Goal: Information Seeking & Learning: Learn about a topic

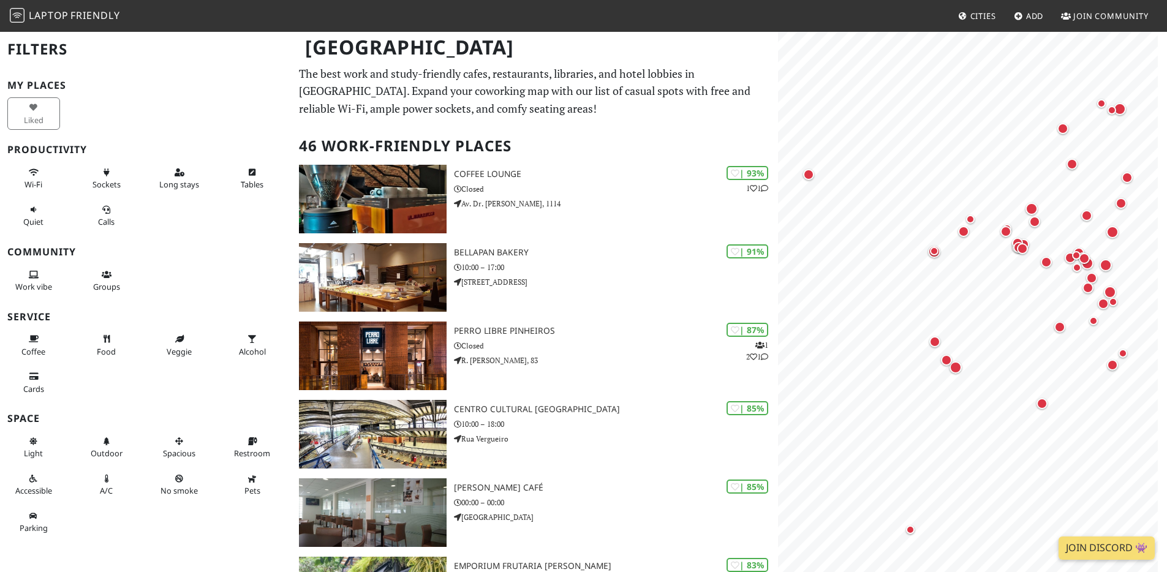
click at [47, 50] on h2 "Filters" at bounding box center [145, 49] width 277 height 37
drag, startPoint x: 328, startPoint y: 35, endPoint x: 470, endPoint y: 53, distance: 143.2
click at [470, 53] on h1 "São Paulo" at bounding box center [535, 48] width 480 height 34
click at [970, 16] on span "Cities" at bounding box center [983, 15] width 26 height 11
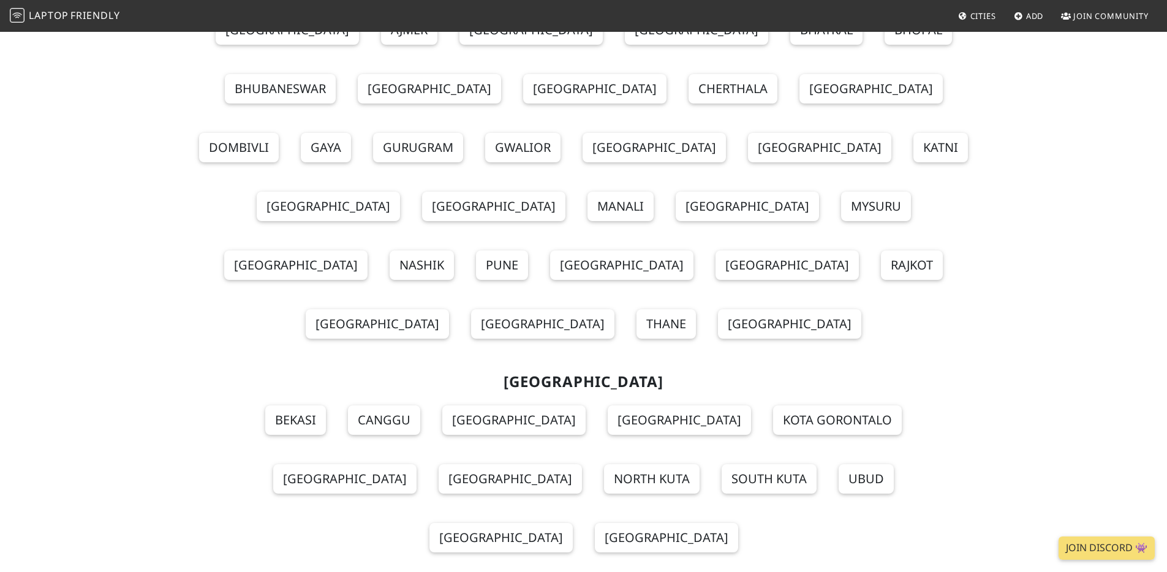
scroll to position [5602, 0]
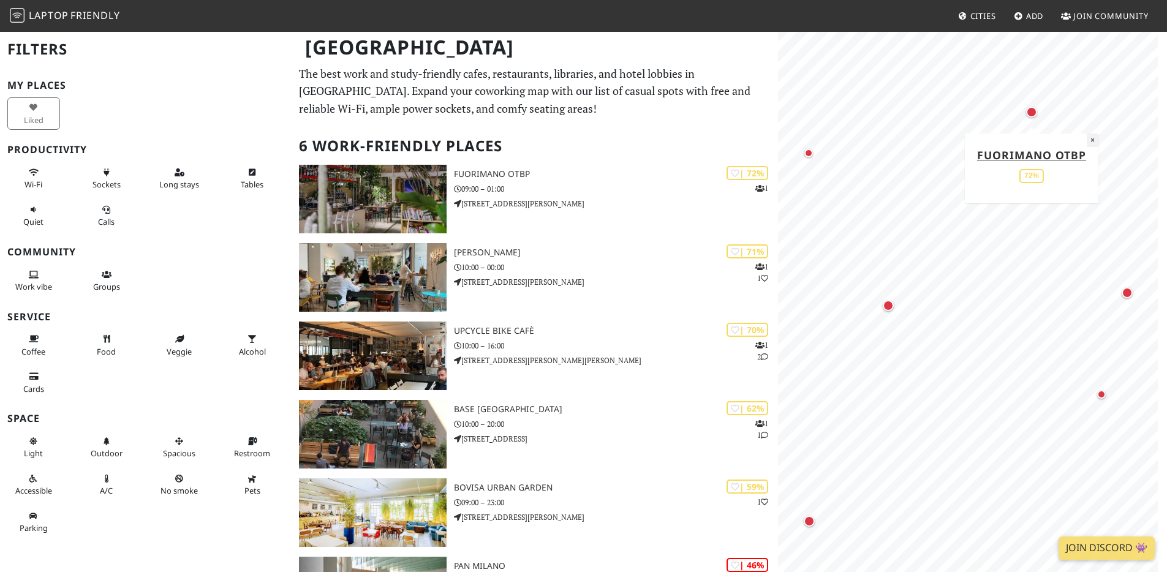
click at [1094, 140] on button "×" at bounding box center [1092, 140] width 12 height 13
drag, startPoint x: 1090, startPoint y: 156, endPoint x: 973, endPoint y: 156, distance: 117.0
click at [973, 156] on div "Fuorimano OTBP 72%" at bounding box center [1031, 168] width 121 height 51
copy link "Fuorimano OTBP"
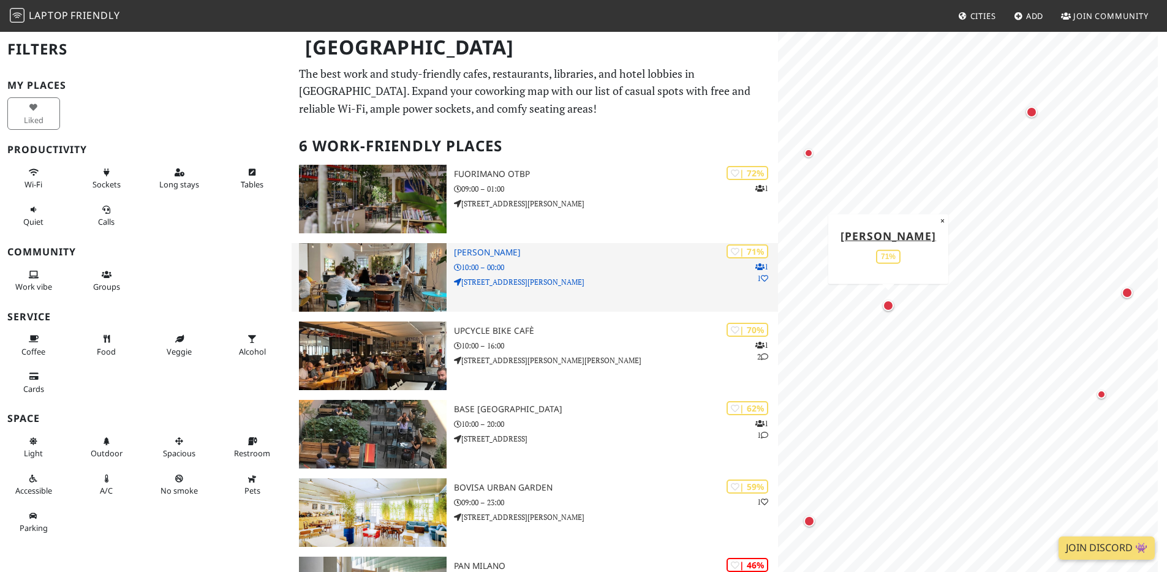
click at [607, 271] on p "10:00 – 00:00" at bounding box center [616, 268] width 324 height 12
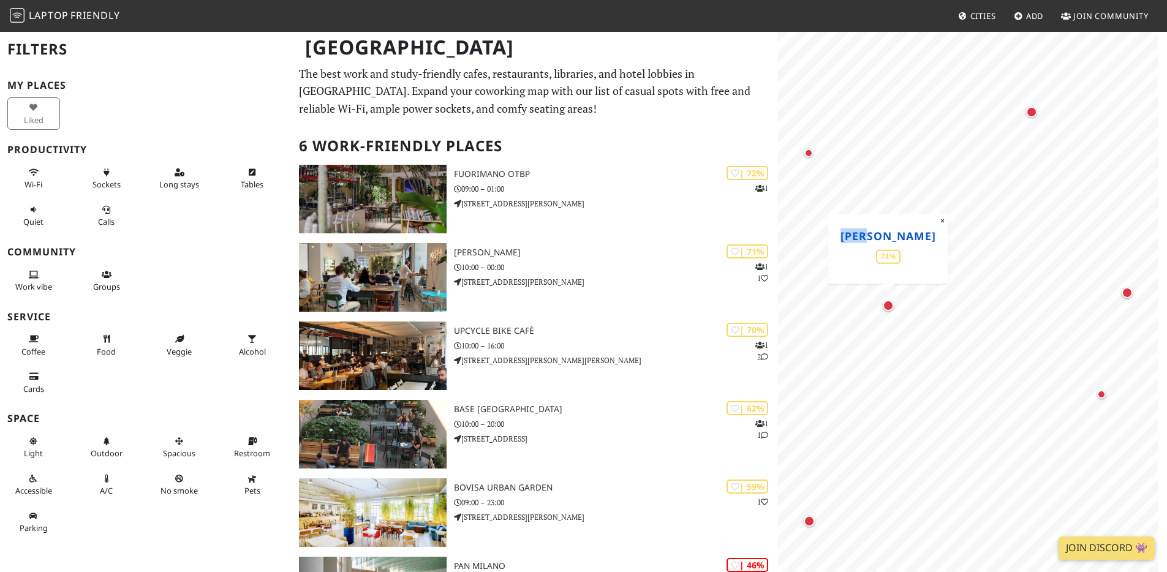
drag, startPoint x: 905, startPoint y: 235, endPoint x: 872, endPoint y: 238, distance: 32.6
click at [872, 238] on div "oTTo 71%" at bounding box center [888, 248] width 108 height 51
copy link "[PERSON_NAME]"
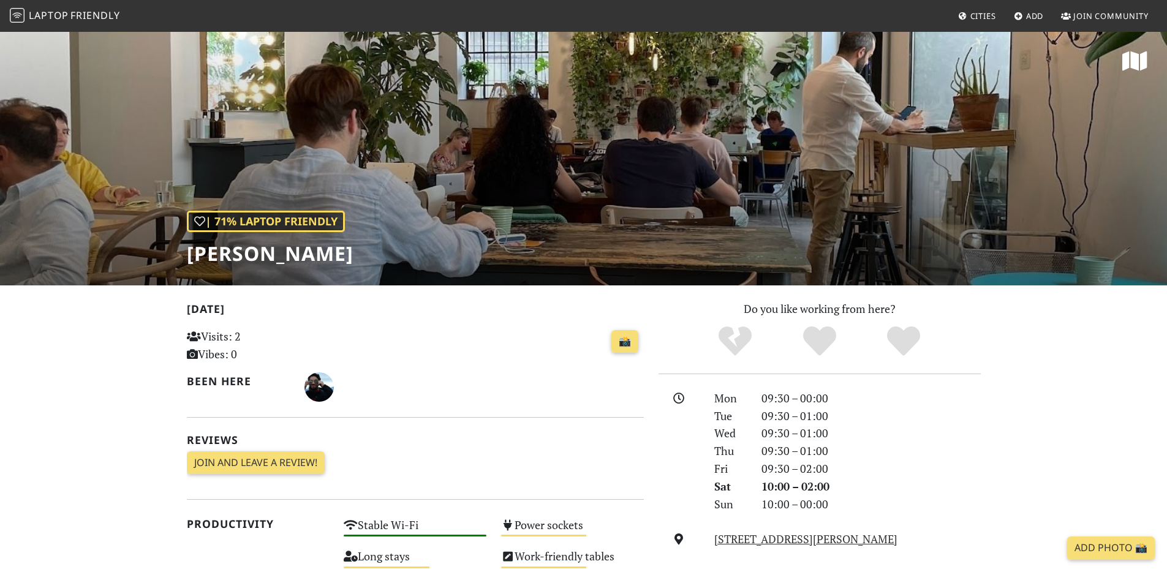
click at [34, 10] on span "Laptop" at bounding box center [49, 15] width 40 height 13
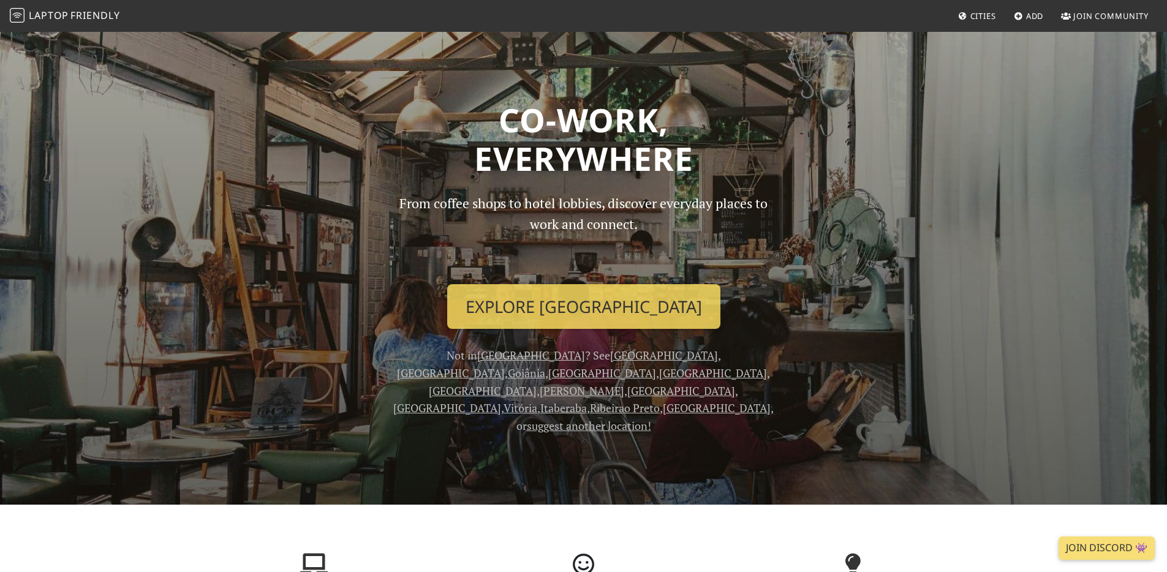
click at [995, 13] on span "Cities" at bounding box center [983, 15] width 26 height 11
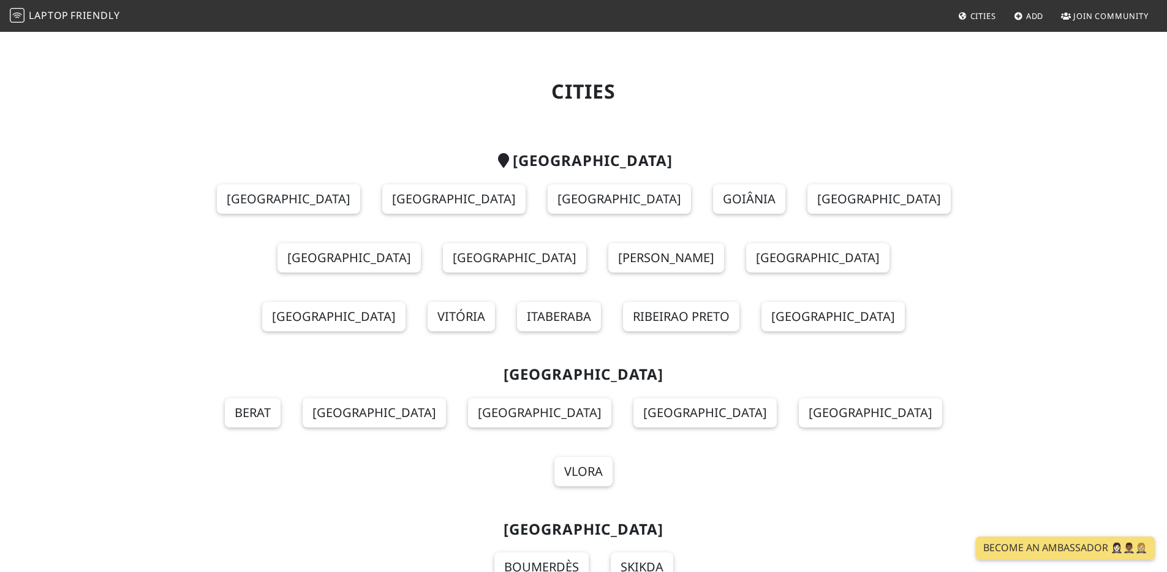
scroll to position [5463, 0]
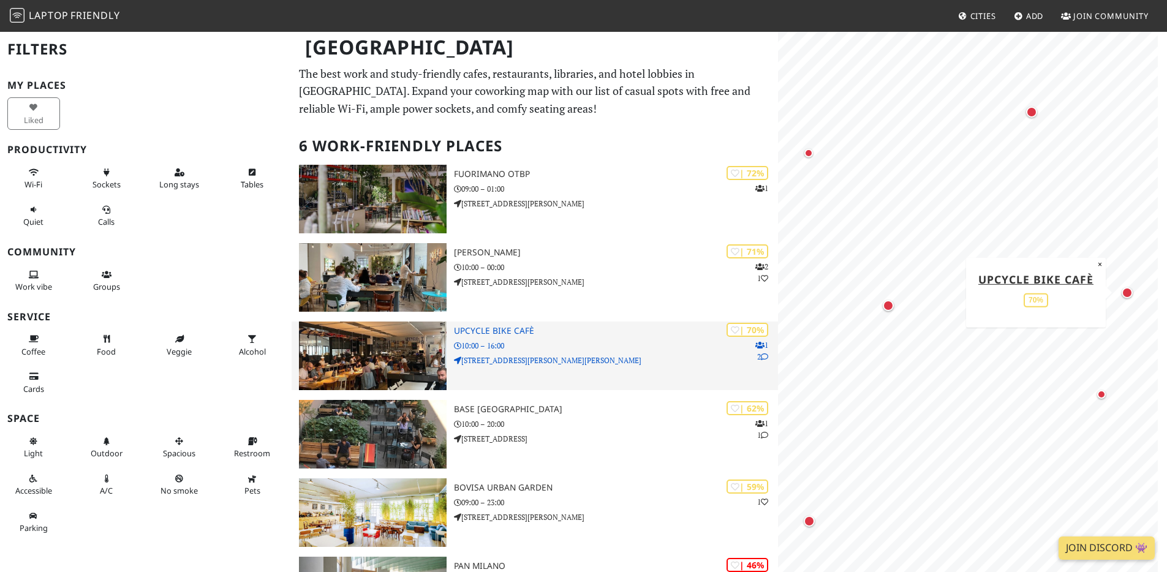
click at [582, 360] on p "[STREET_ADDRESS][PERSON_NAME][PERSON_NAME]" at bounding box center [616, 361] width 324 height 12
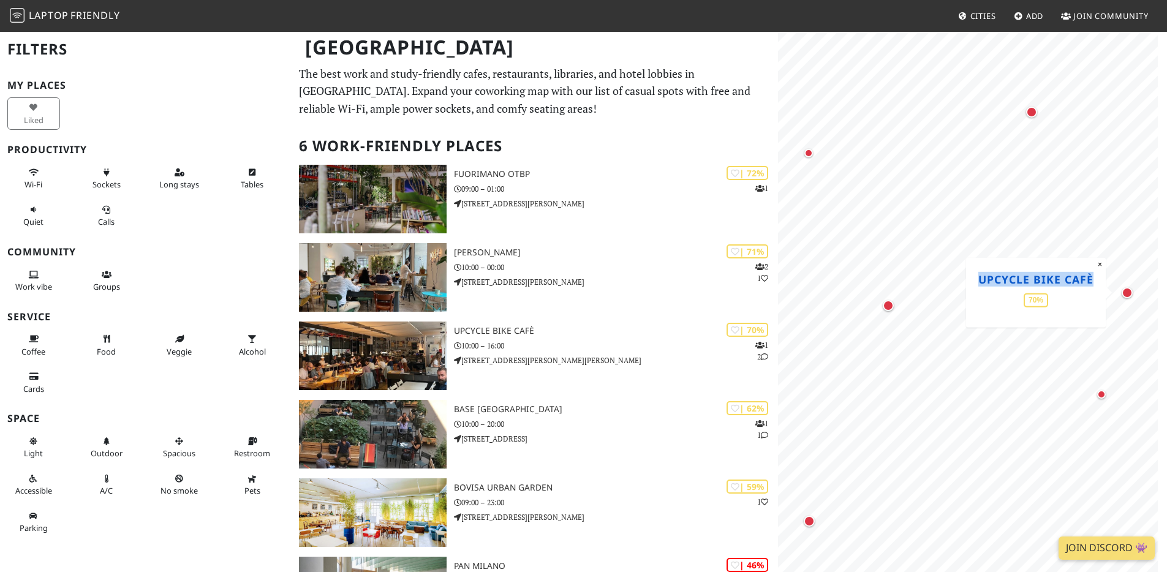
drag, startPoint x: 1096, startPoint y: 284, endPoint x: 979, endPoint y: 284, distance: 117.6
click at [979, 284] on div "Upcycle Bike Cafè 70%" at bounding box center [1035, 291] width 127 height 51
copy link "Upcycle Bike Cafè"
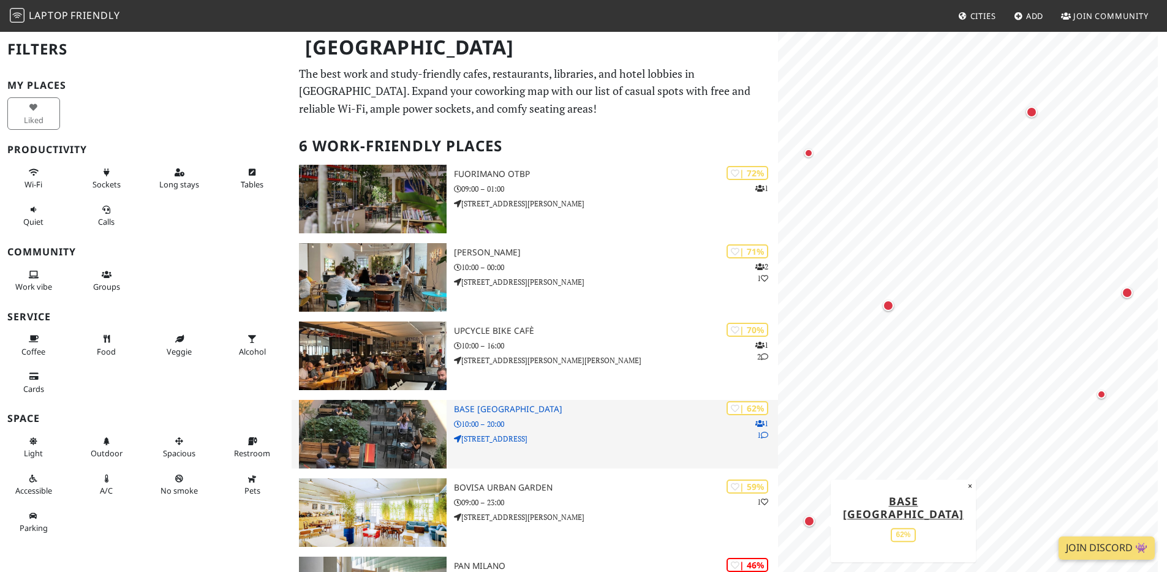
click at [644, 403] on div "| 62% 1 1 BASE Milano 10:00 – 20:00 Via Bergognone, 34" at bounding box center [616, 434] width 324 height 69
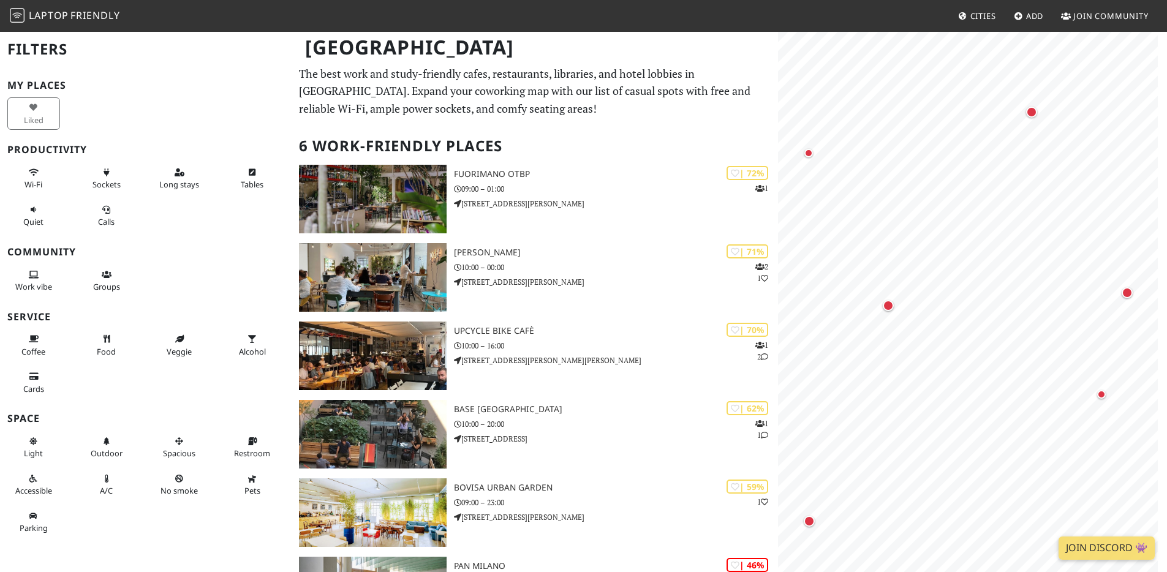
click at [979, 27] on nav "Laptop Friendly Cities Add Join Community" at bounding box center [583, 16] width 1167 height 32
click at [981, 19] on span "Cities" at bounding box center [983, 15] width 26 height 11
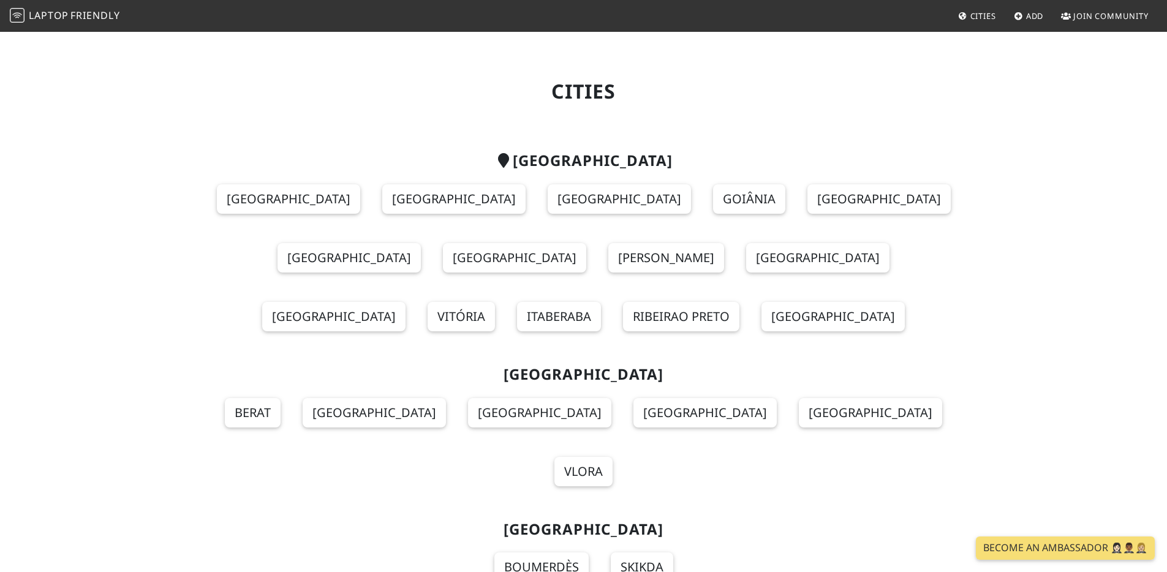
scroll to position [5463, 0]
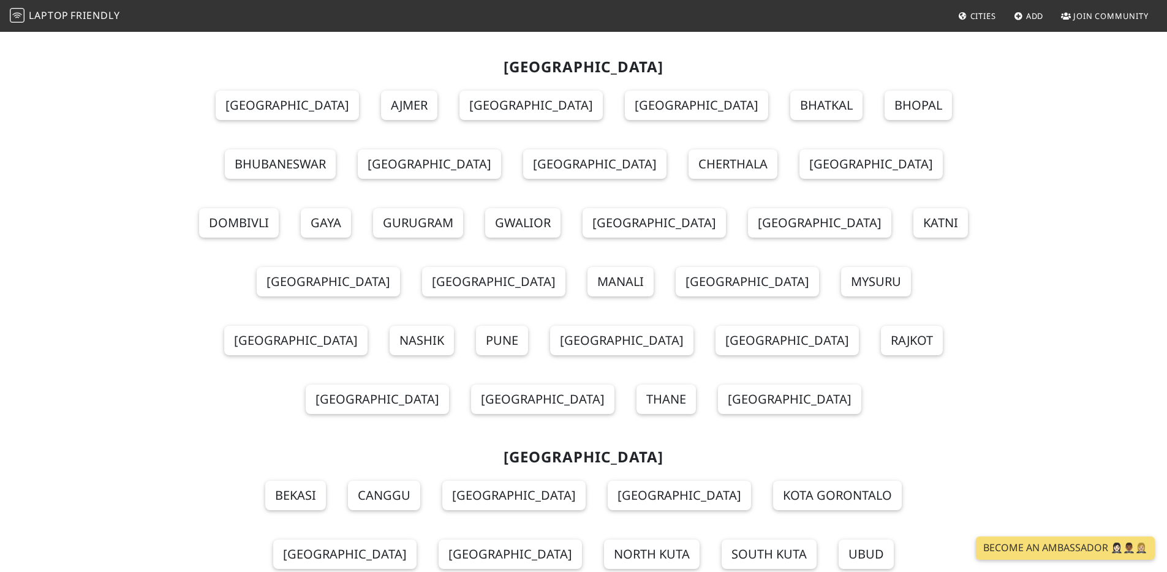
scroll to position [5519, 0]
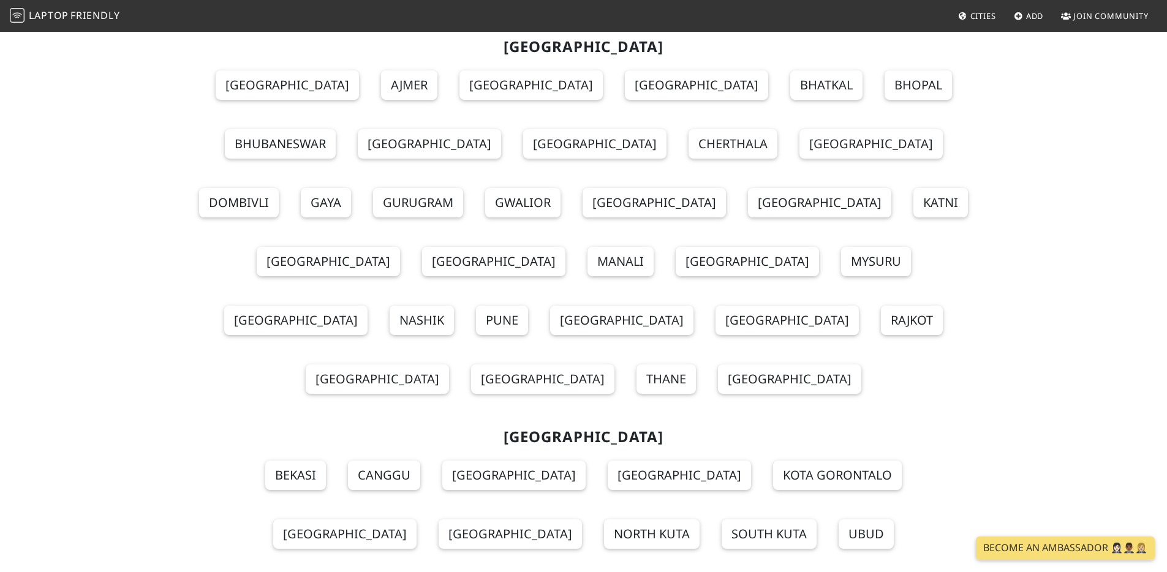
scroll to position [5539, 0]
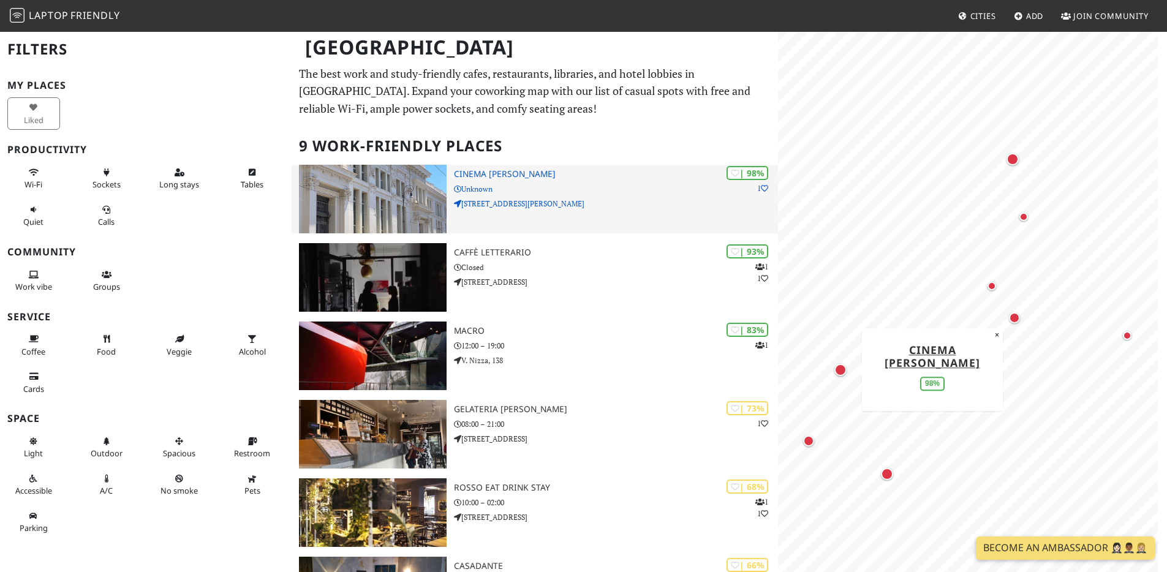
click at [579, 205] on p "[STREET_ADDRESS][PERSON_NAME]" at bounding box center [616, 204] width 324 height 12
click at [608, 213] on div "| 98% 1 Cinema Troisi Unknown Via Girolamo Induno, 1" at bounding box center [616, 199] width 324 height 69
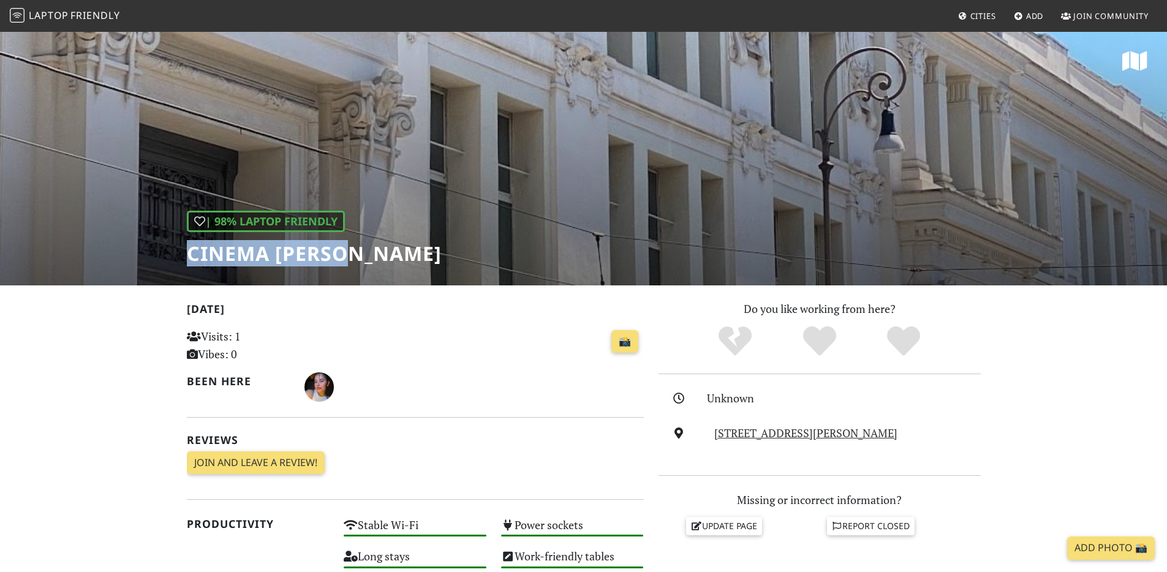
drag, startPoint x: 347, startPoint y: 261, endPoint x: 179, endPoint y: 248, distance: 167.7
click at [179, 248] on div "| 98% Laptop Friendly Cinema [PERSON_NAME]" at bounding box center [583, 158] width 1167 height 255
copy h1 "Cinema [PERSON_NAME]"
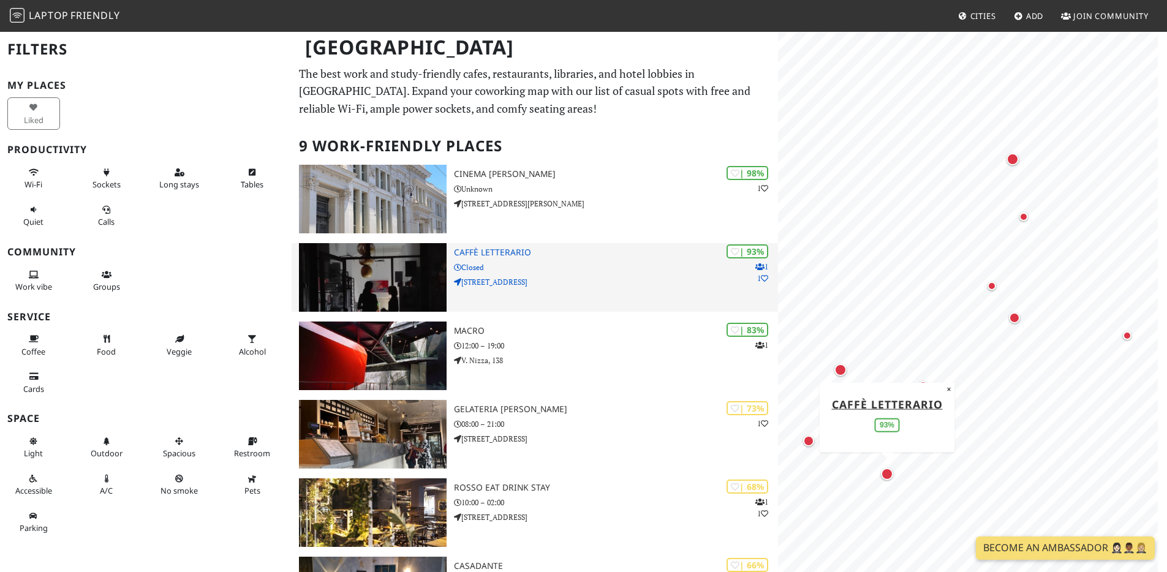
click at [548, 285] on p "Via Ostiense, 95" at bounding box center [616, 282] width 324 height 12
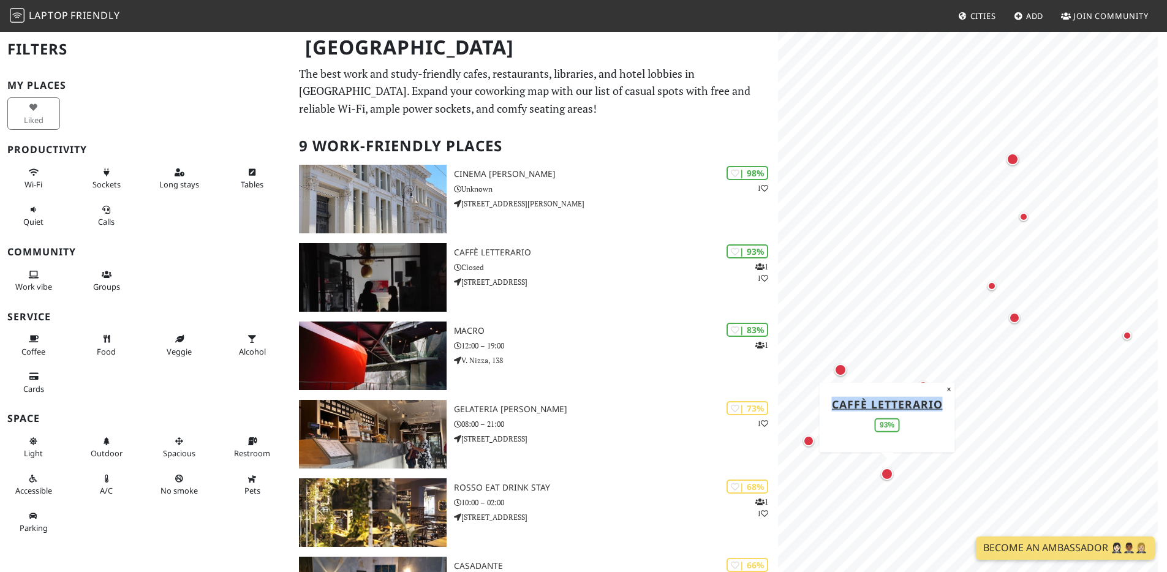
drag, startPoint x: 944, startPoint y: 407, endPoint x: 829, endPoint y: 409, distance: 115.2
click at [829, 409] on div "Caffè Letterario 93%" at bounding box center [887, 416] width 123 height 51
copy link "Caffè Letterario"
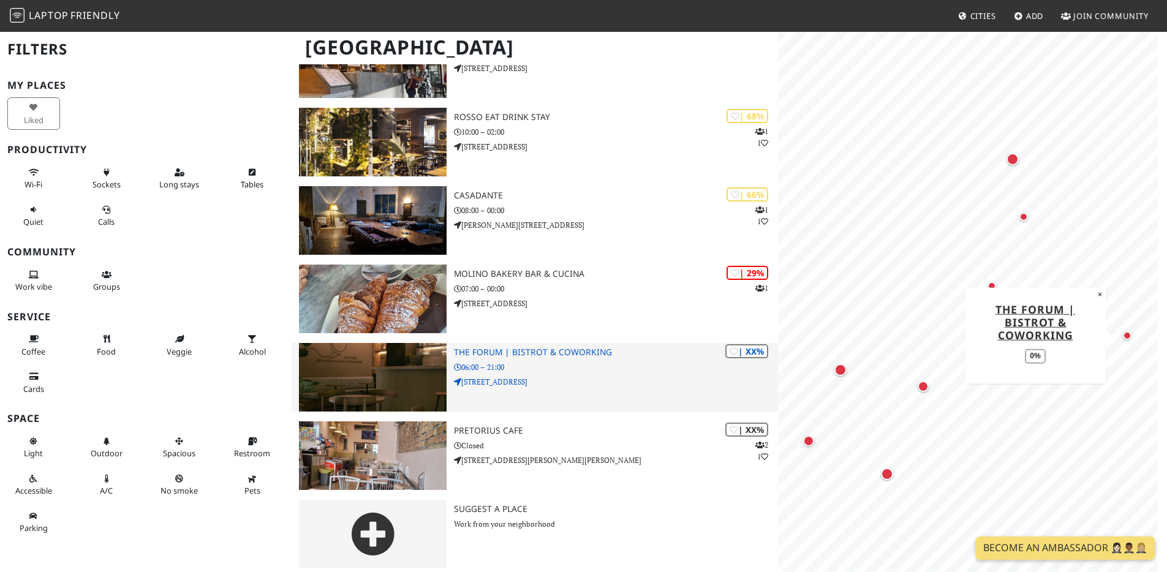
scroll to position [377, 0]
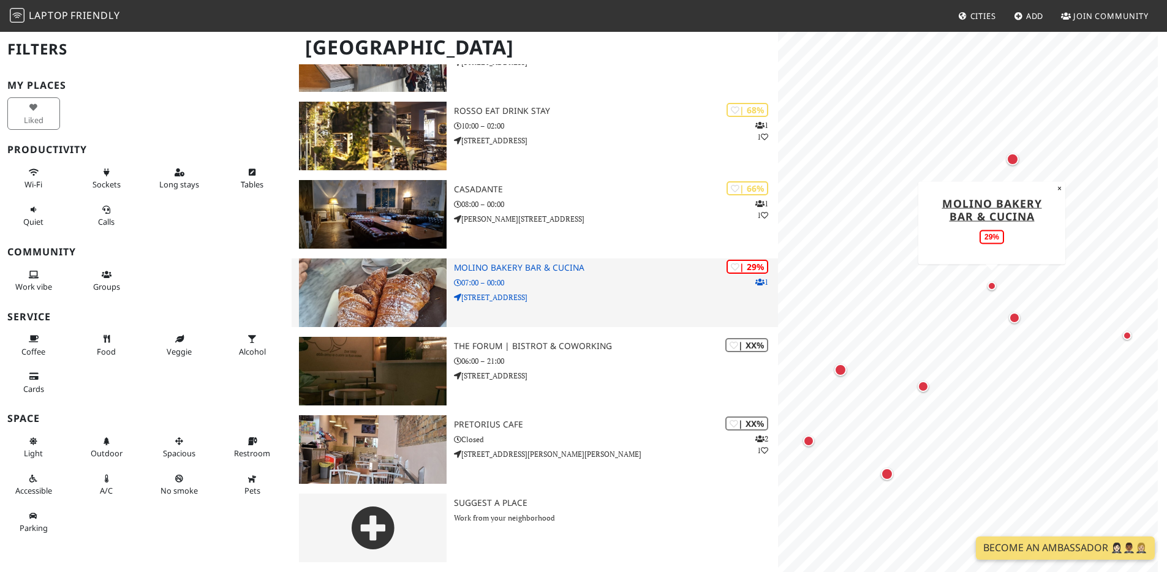
click at [582, 298] on p "[STREET_ADDRESS]" at bounding box center [616, 298] width 324 height 12
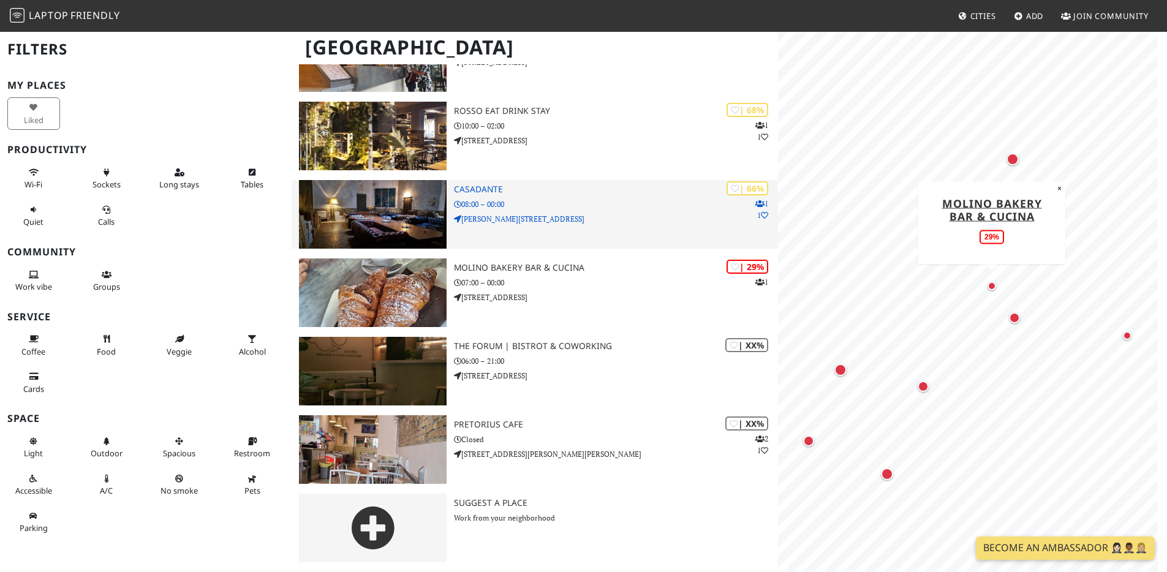
scroll to position [306, 0]
